Goal: Use online tool/utility: Utilize a website feature to perform a specific function

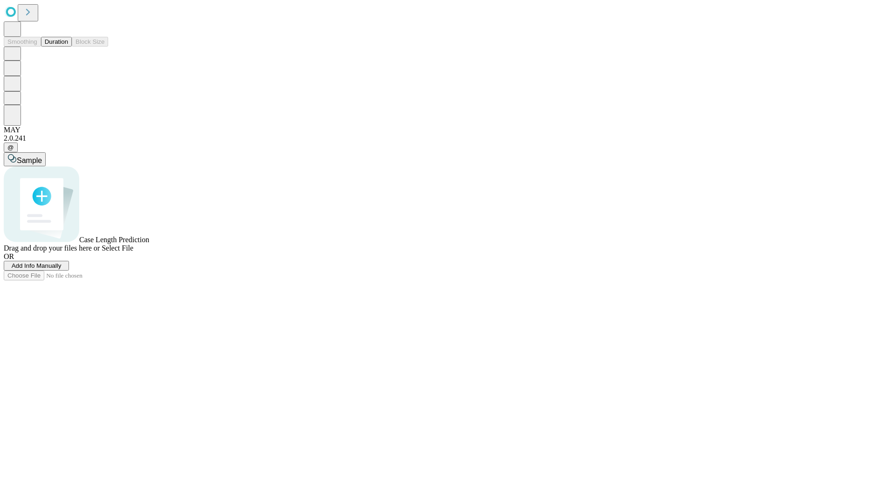
click at [68, 47] on button "Duration" at bounding box center [56, 42] width 31 height 10
click at [42, 157] on span "Sample" at bounding box center [29, 161] width 25 height 8
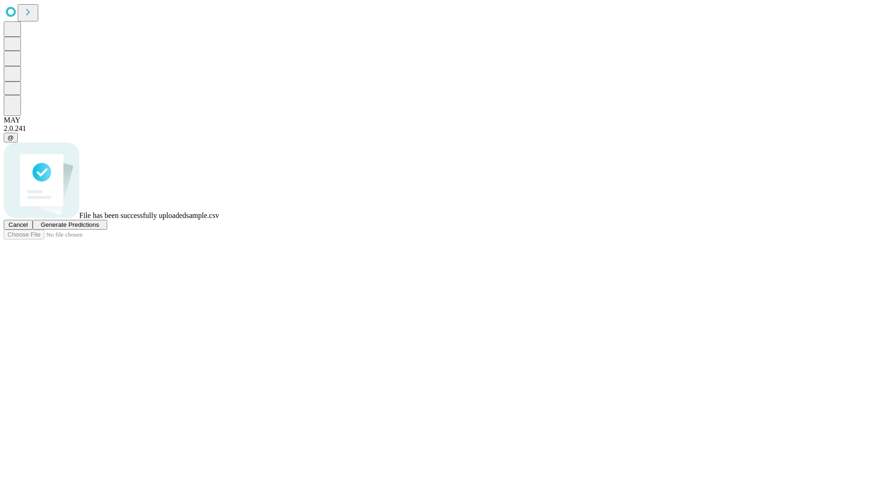
click at [99, 228] on span "Generate Predictions" at bounding box center [70, 224] width 58 height 7
